Goal: Information Seeking & Learning: Understand process/instructions

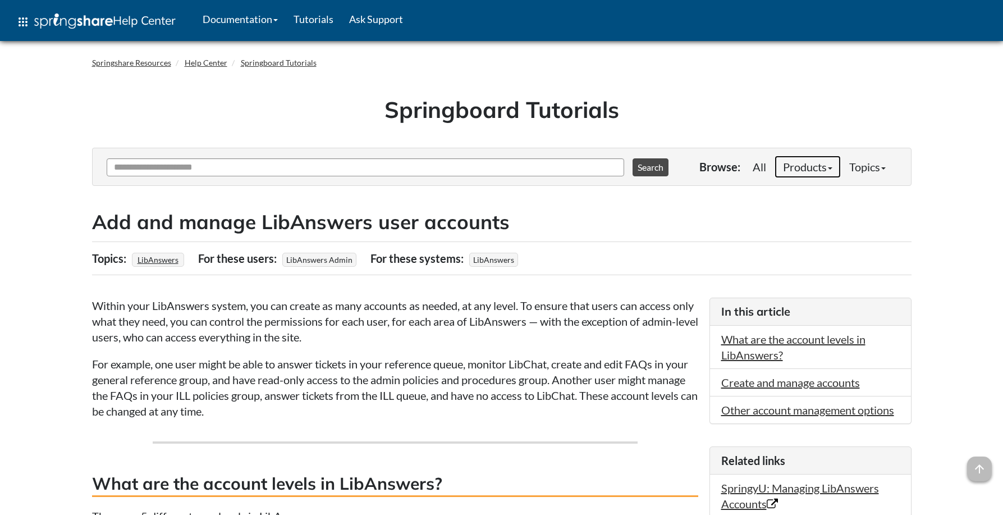
click at [803, 165] on link "Products" at bounding box center [808, 166] width 66 height 22
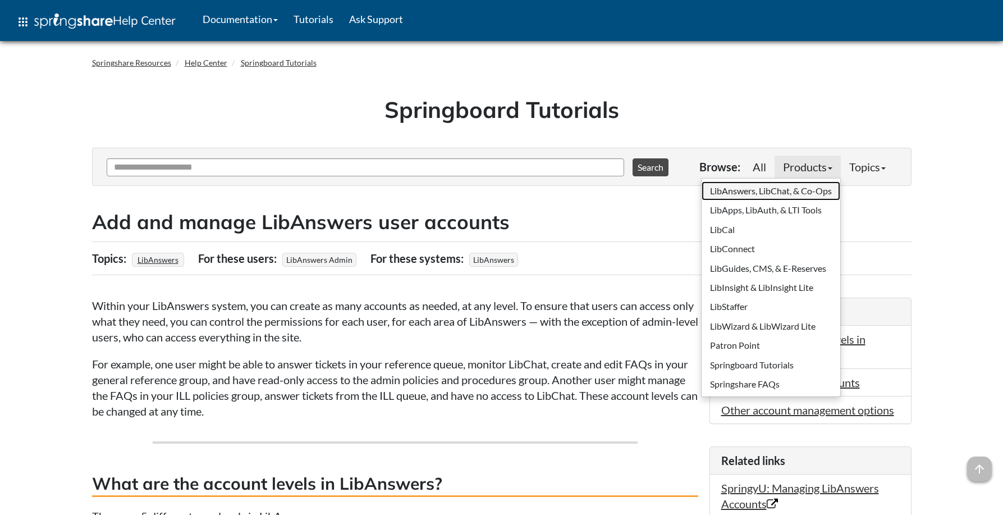
click at [730, 188] on link "LibAnswers, LibChat, & Co-Ops" at bounding box center [771, 190] width 139 height 19
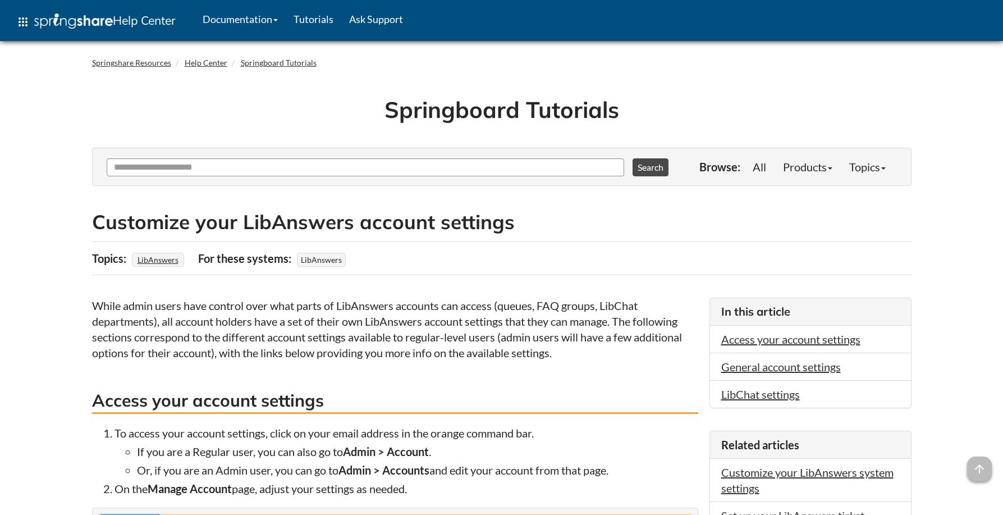
scroll to position [374, 0]
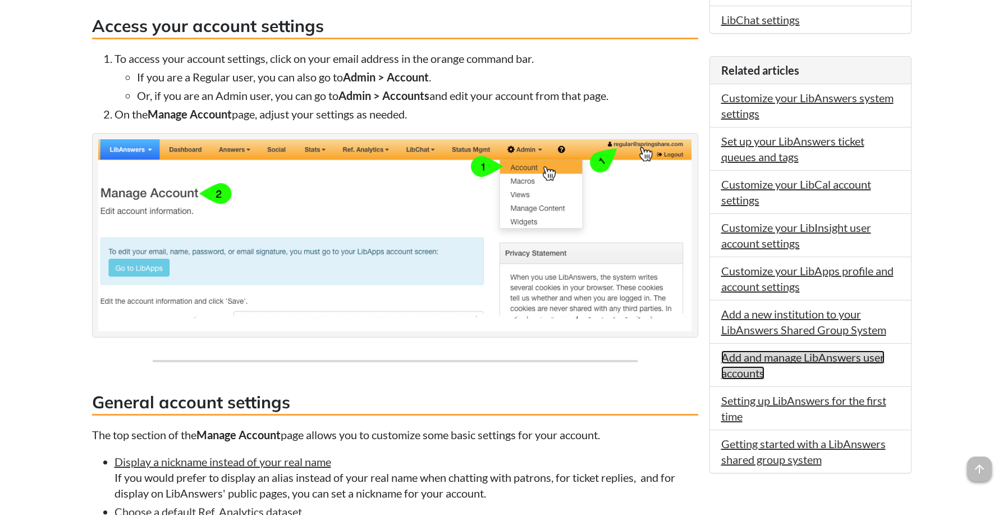
click at [754, 359] on link "Add and manage LibAnswers user accounts" at bounding box center [802, 364] width 163 height 29
